Goal: Task Accomplishment & Management: Use online tool/utility

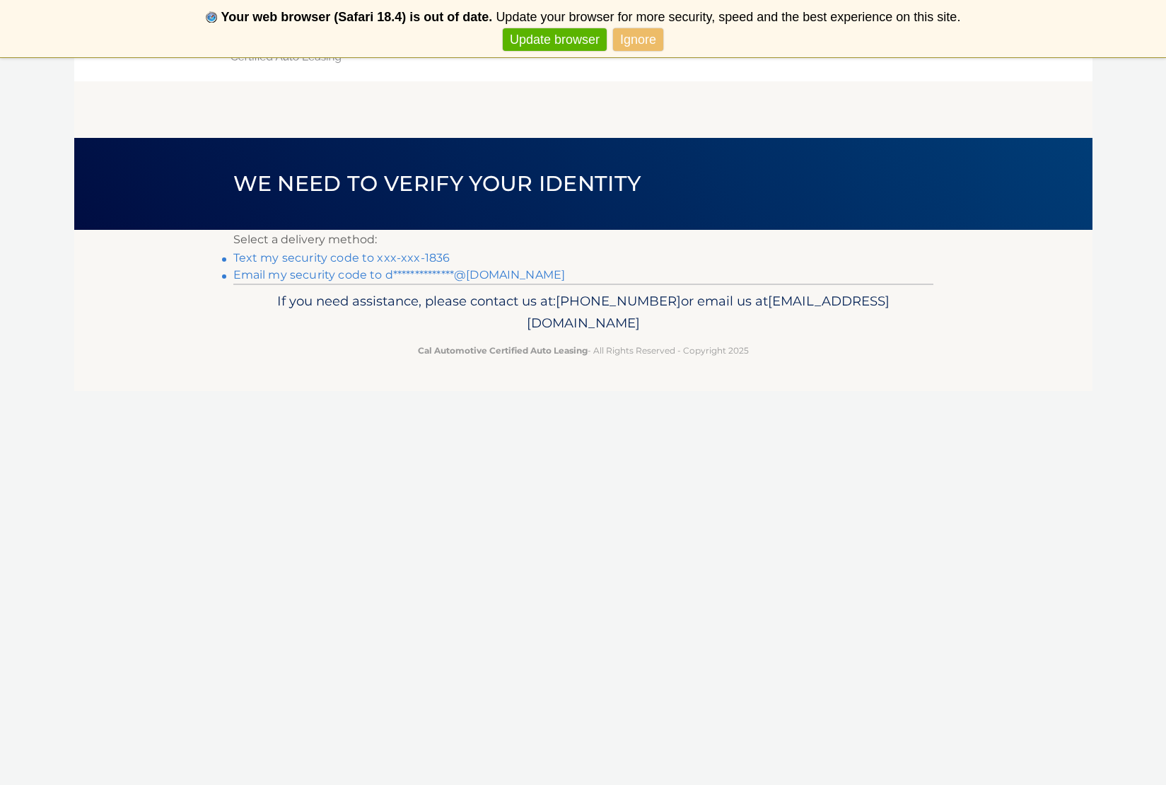
click at [302, 258] on link "Text my security code to xxx-xxx-1836" at bounding box center [341, 257] width 217 height 13
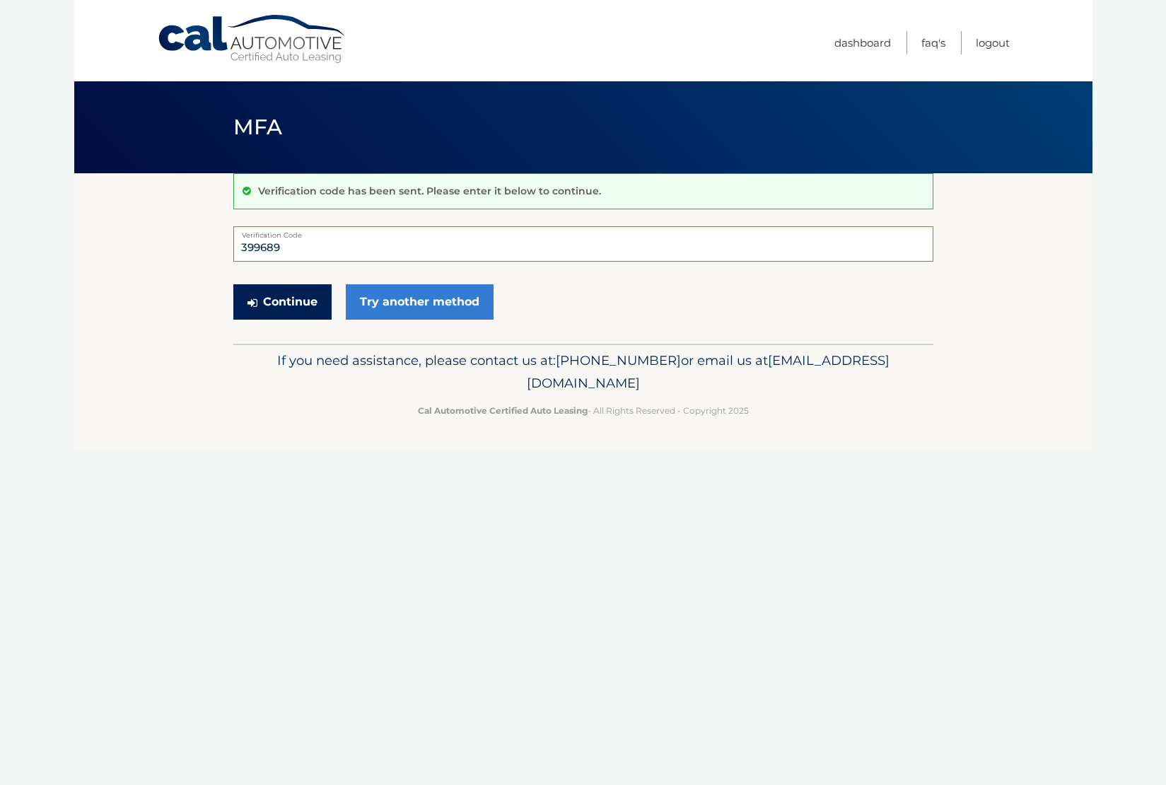
type input "399689"
click at [287, 306] on button "Continue" at bounding box center [282, 301] width 98 height 35
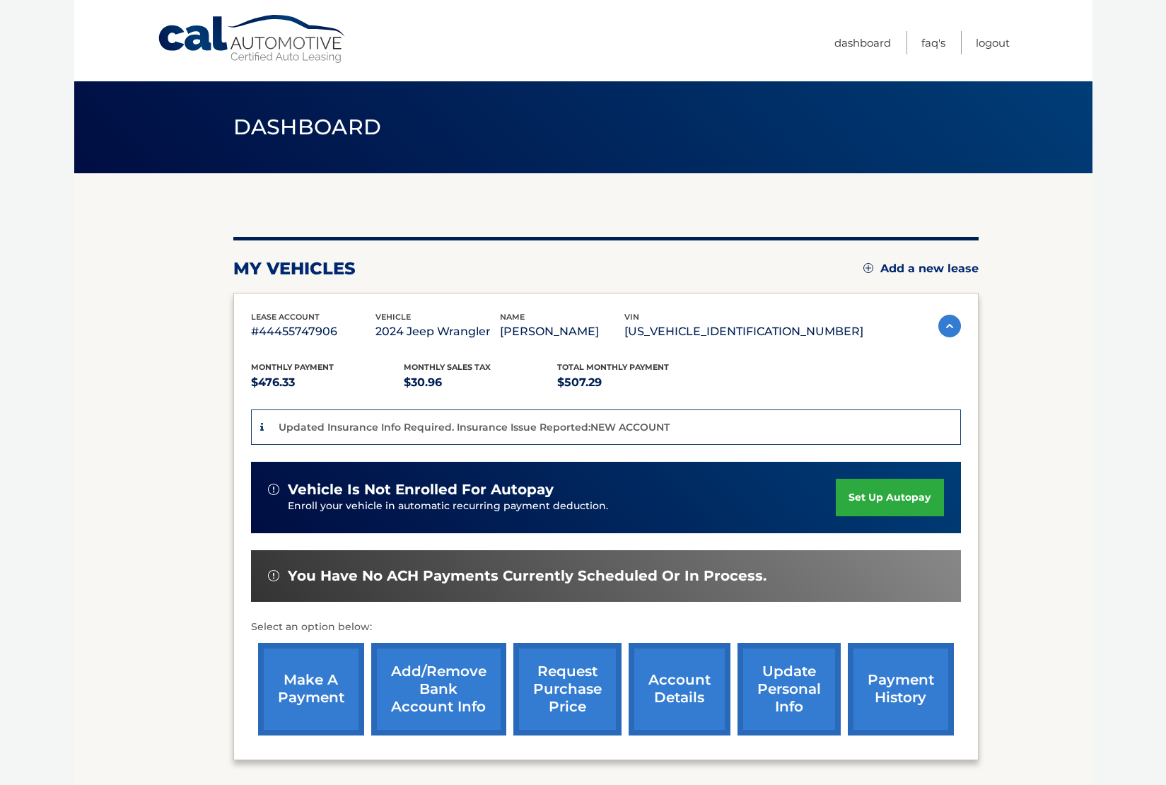
click at [327, 689] on link "make a payment" at bounding box center [311, 689] width 106 height 93
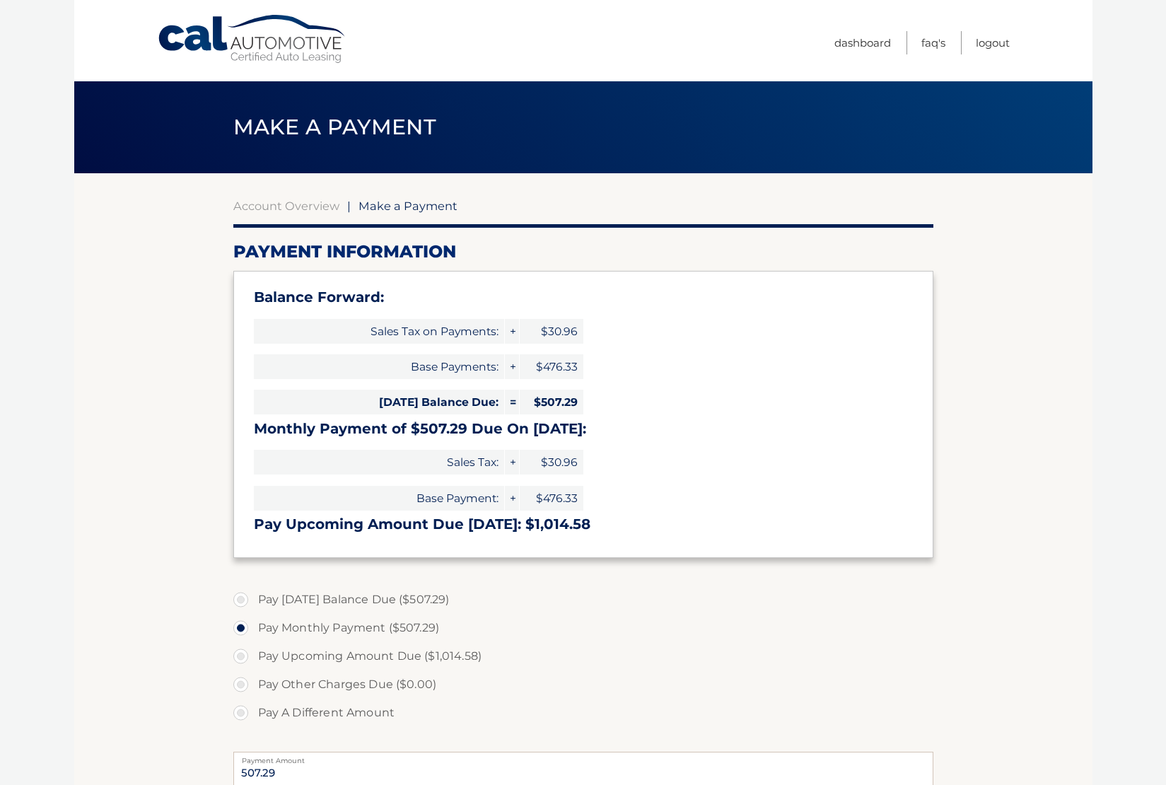
select select "ZjViYTM3NTUtNDg2My00MGEwLTg0MTgtYzc1NmE3NTcyMzAx"
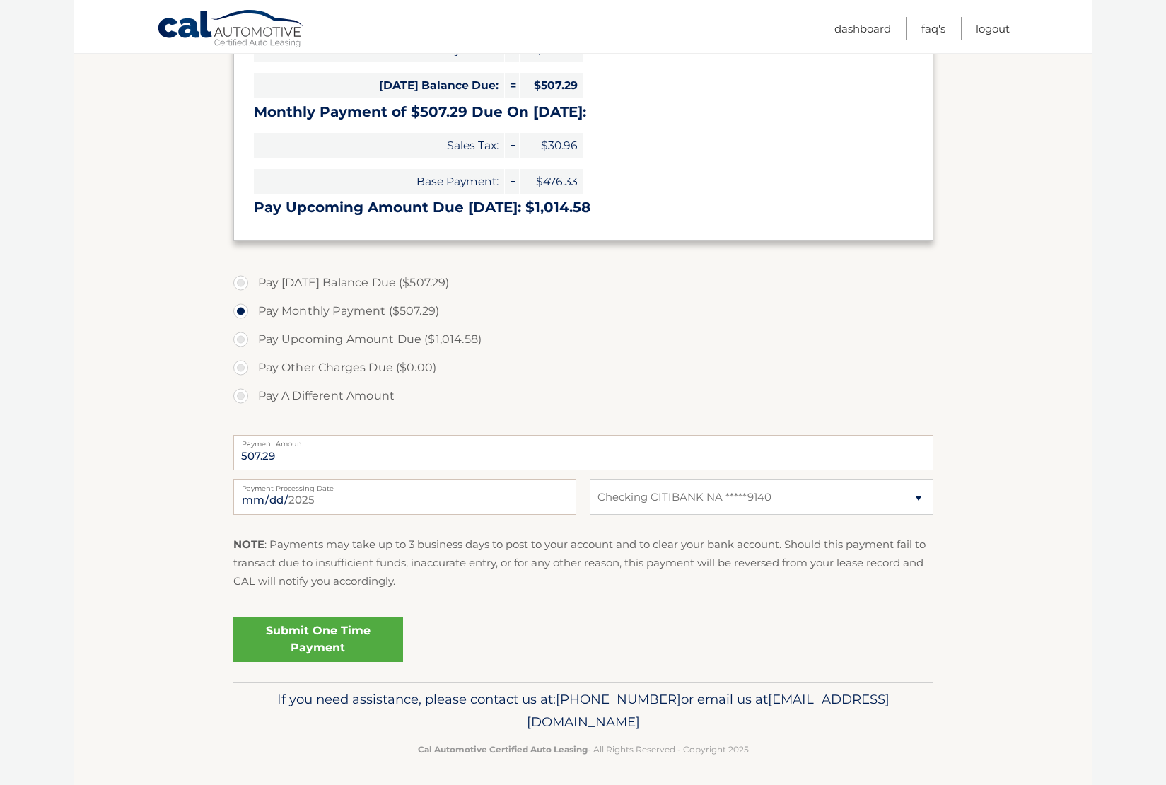
scroll to position [316, 0]
click at [337, 645] on link "Submit One Time Payment" at bounding box center [318, 639] width 170 height 45
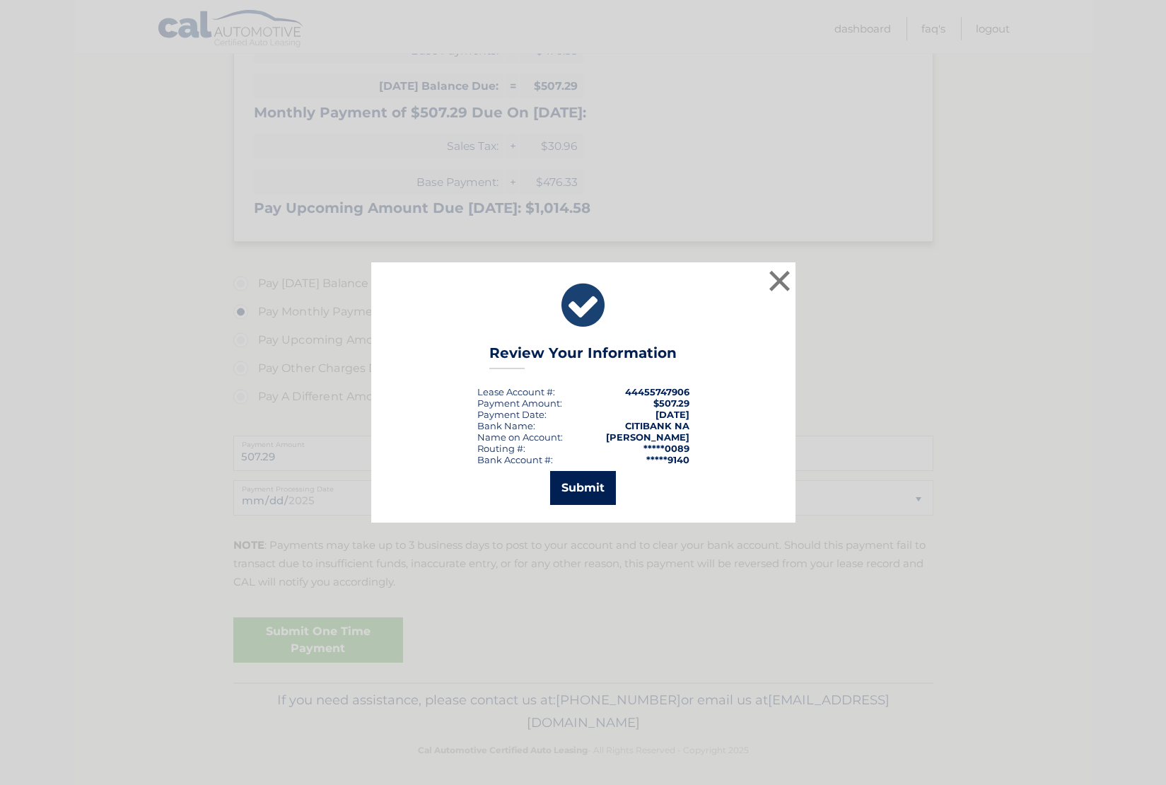
click at [583, 490] on button "Submit" at bounding box center [583, 488] width 66 height 34
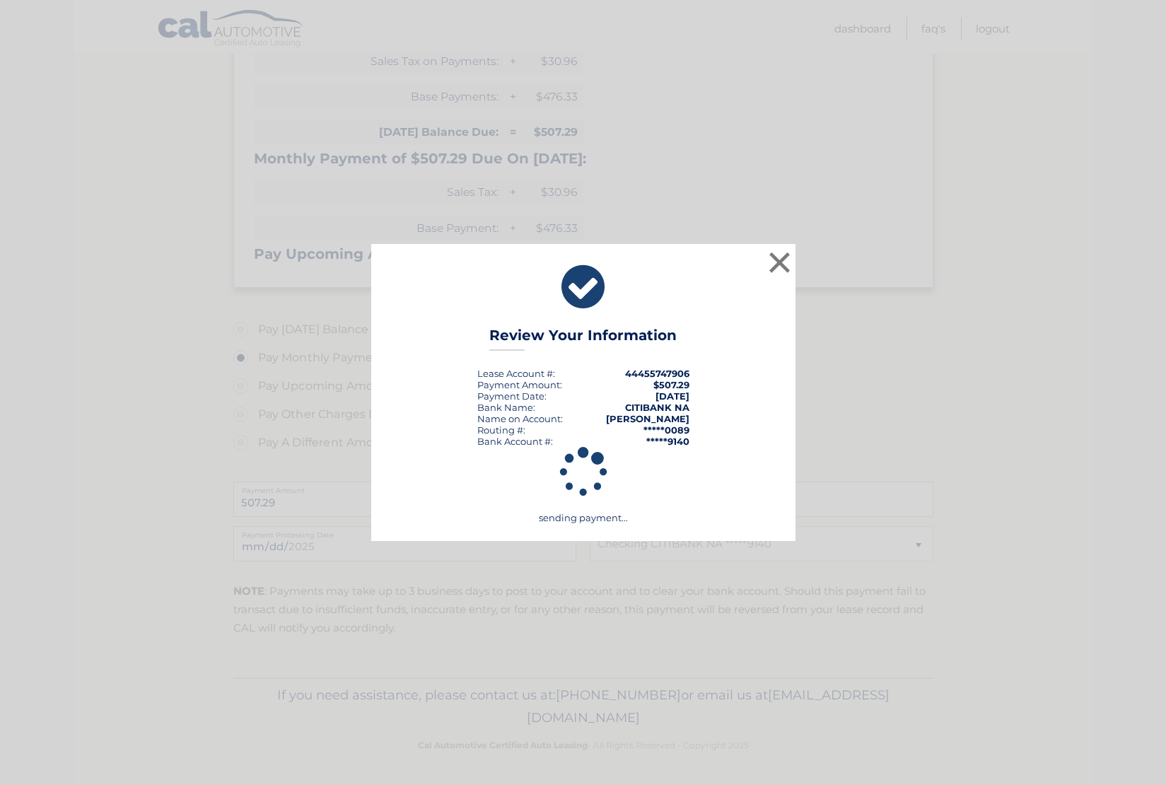
scroll to position [266, 0]
